Goal: Information Seeking & Learning: Learn about a topic

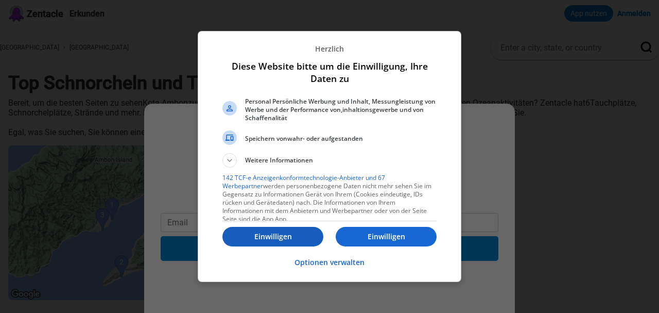
click at [310, 234] on p "Einwilligen" at bounding box center [272, 236] width 101 height 10
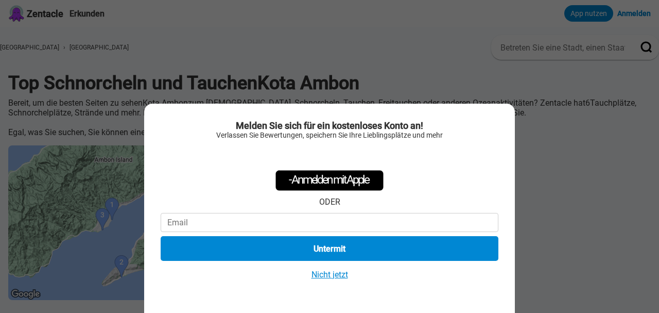
click at [339, 275] on button "Nicht jetzt" at bounding box center [329, 274] width 43 height 11
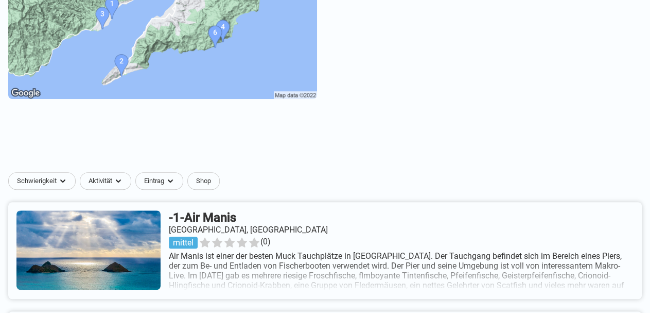
scroll to position [268, 0]
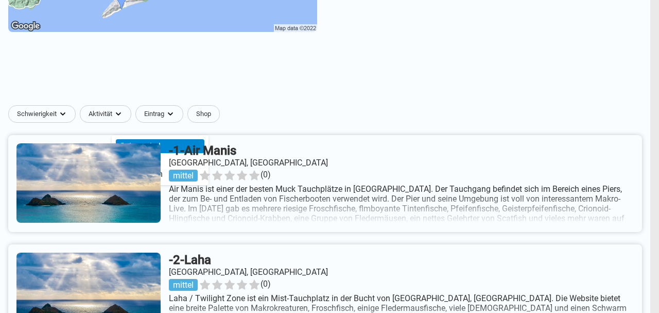
click at [144, 147] on div "Schnorchel" at bounding box center [160, 146] width 89 height 14
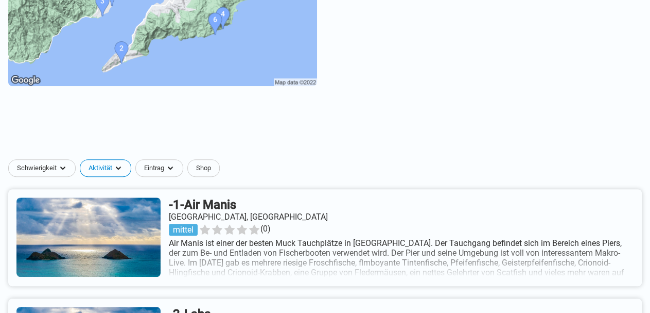
scroll to position [214, 0]
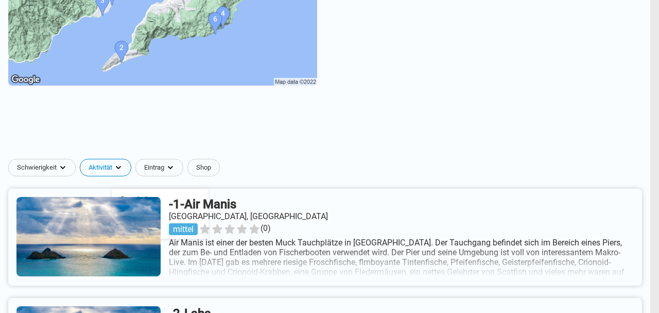
click at [147, 203] on div "Schnorchel" at bounding box center [160, 200] width 89 height 14
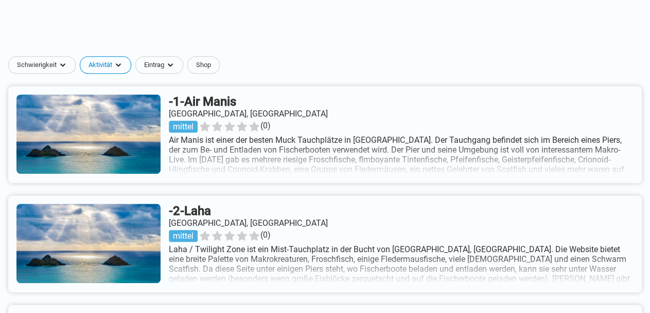
scroll to position [321, 0]
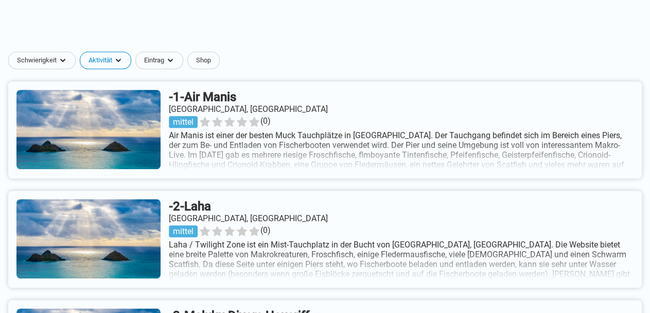
click at [165, 123] on link at bounding box center [325, 129] width 634 height 97
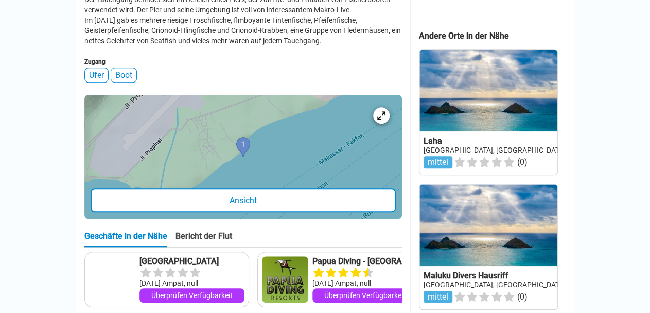
scroll to position [375, 0]
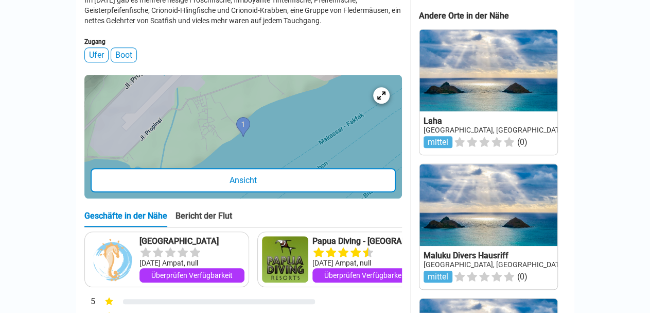
click at [259, 192] on div "Ansicht" at bounding box center [243, 180] width 305 height 24
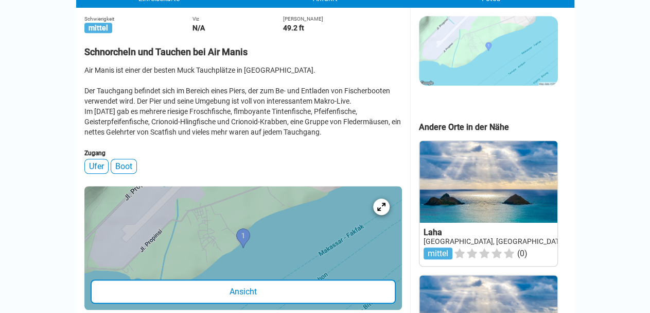
scroll to position [268, 0]
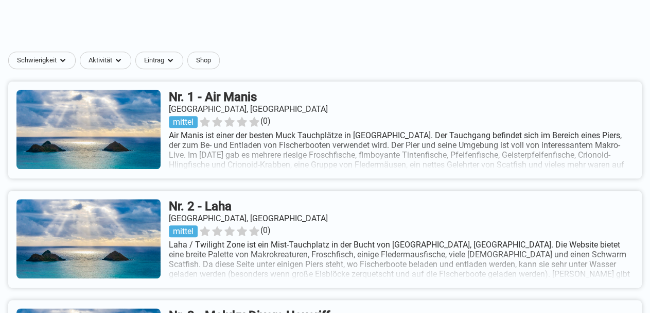
scroll to position [332, 0]
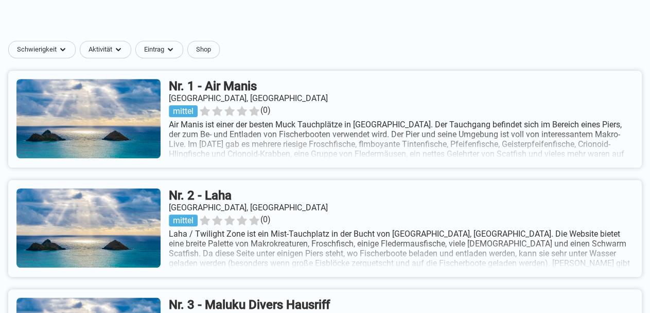
click at [305, 251] on link at bounding box center [325, 228] width 634 height 97
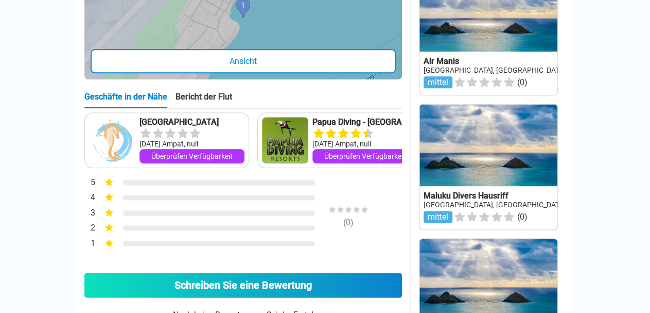
scroll to position [375, 0]
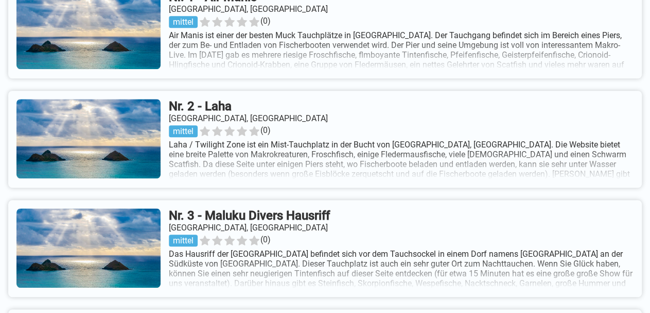
scroll to position [450, 0]
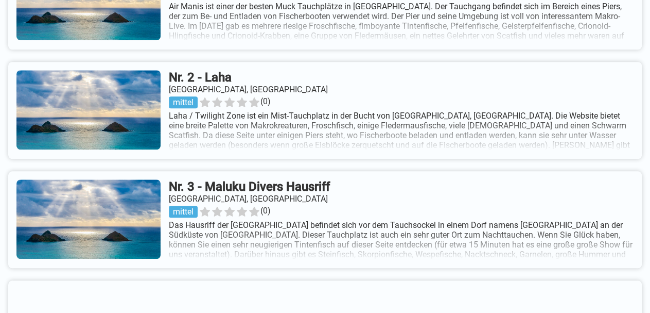
click at [368, 216] on link at bounding box center [325, 219] width 634 height 97
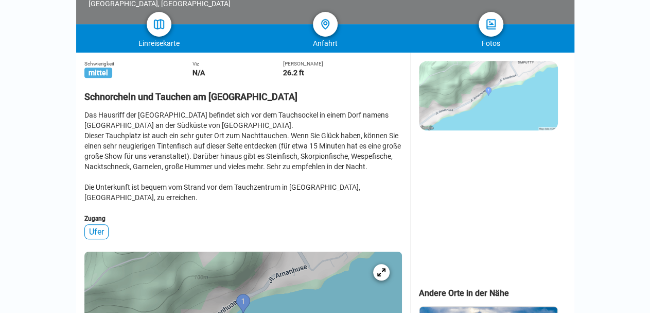
scroll to position [214, 0]
